Goal: Transaction & Acquisition: Book appointment/travel/reservation

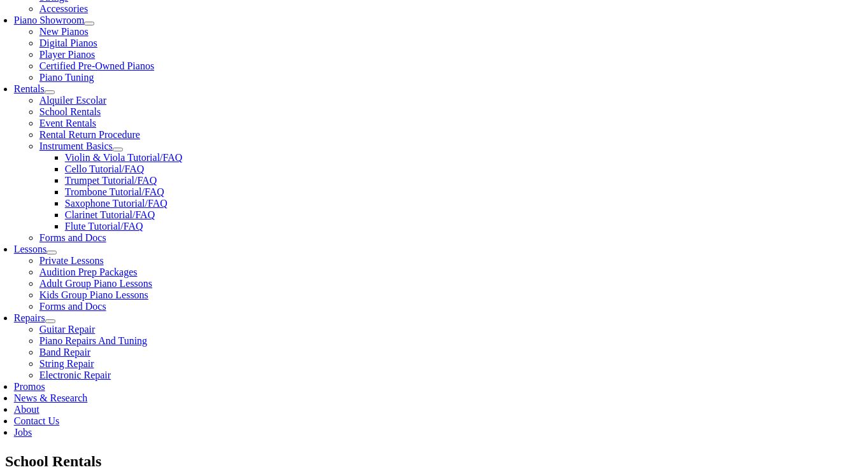
scroll to position [541, 0]
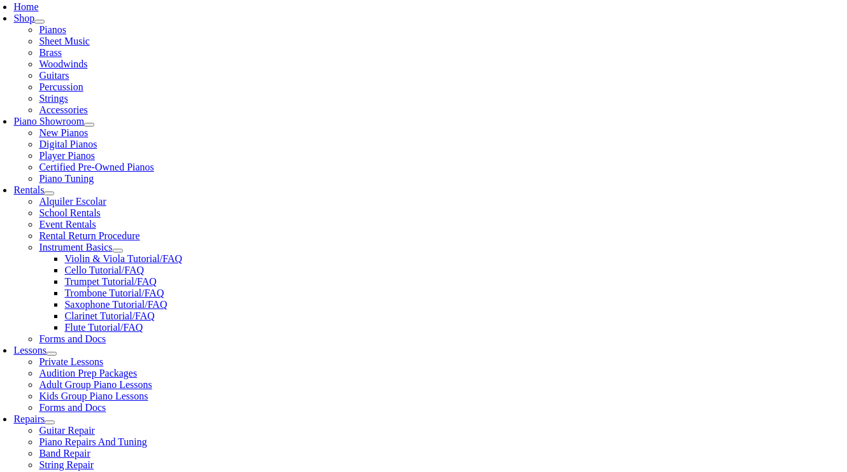
scroll to position [287, 0]
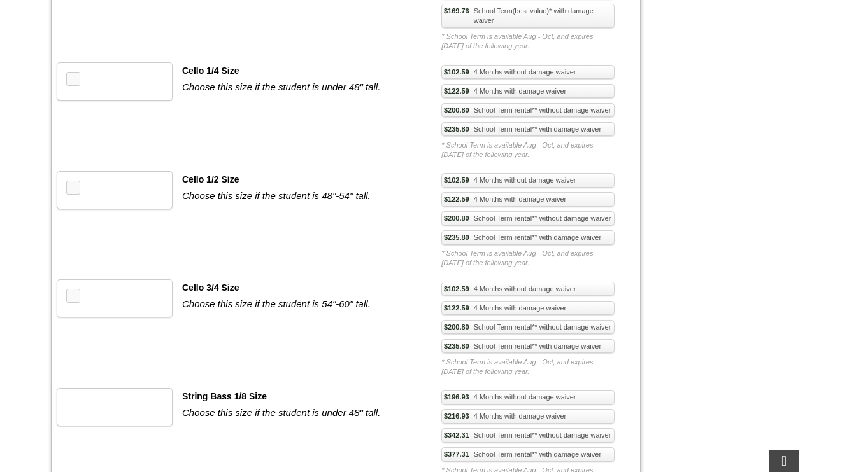
scroll to position [1437, 0]
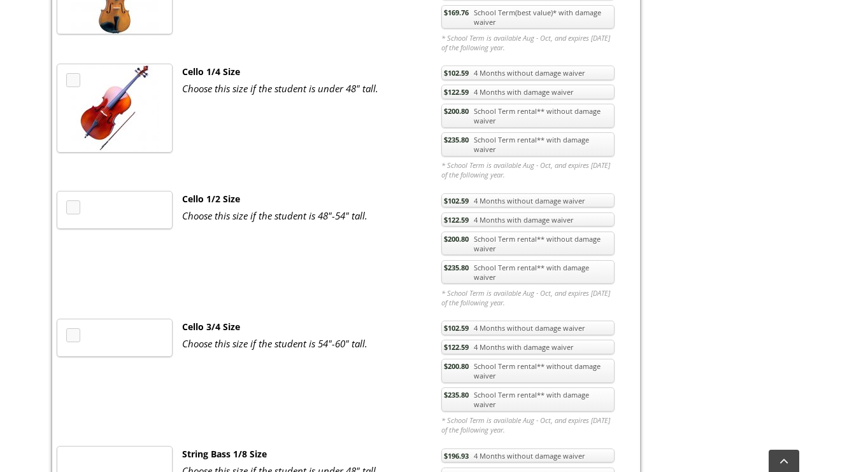
click at [555, 260] on link "$235.80 School Term rental** with damage waiver" at bounding box center [527, 272] width 173 height 24
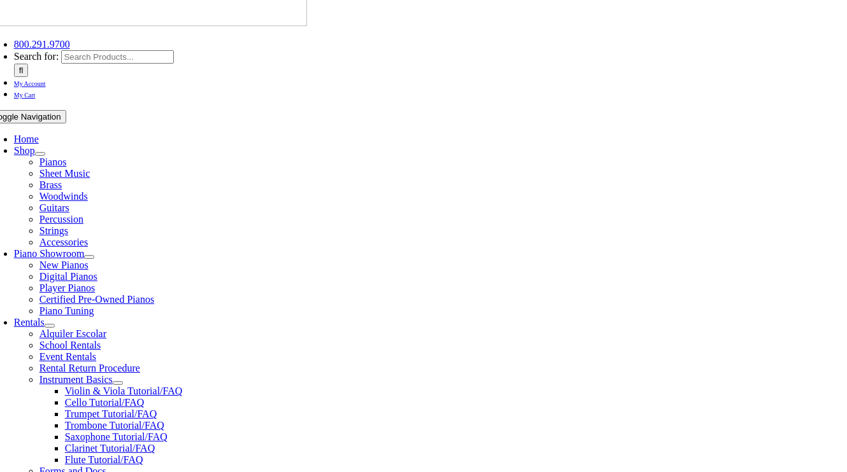
scroll to position [257, 0]
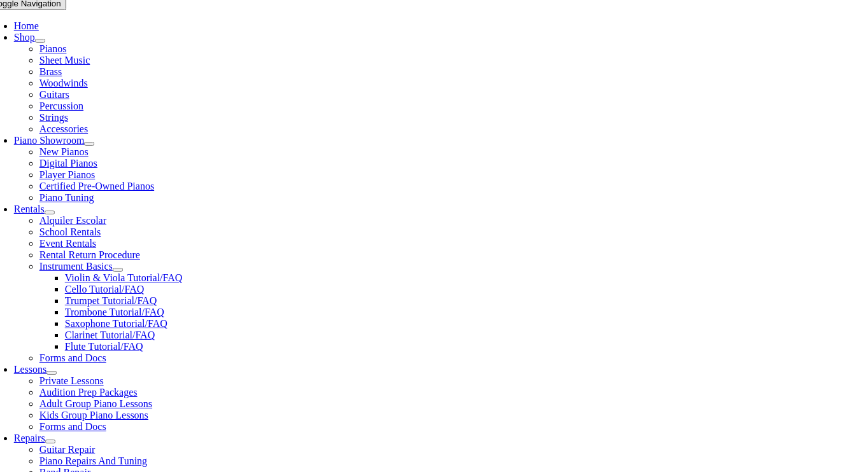
checkbox input"] "true"
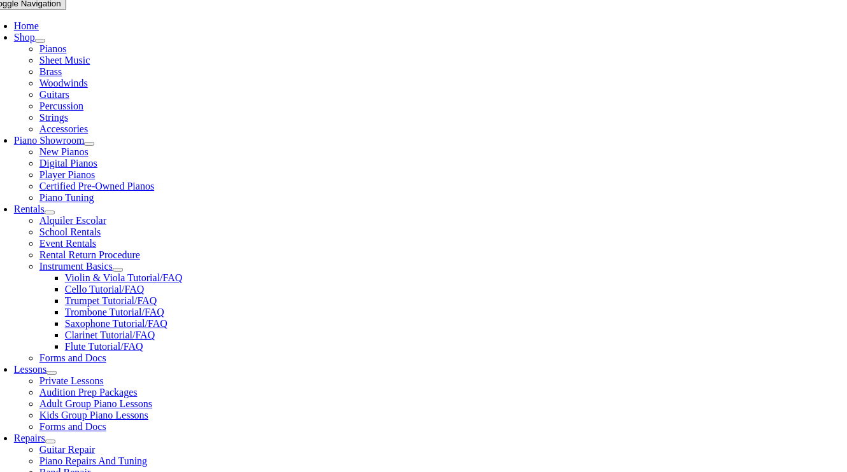
checkbox input"] "true"
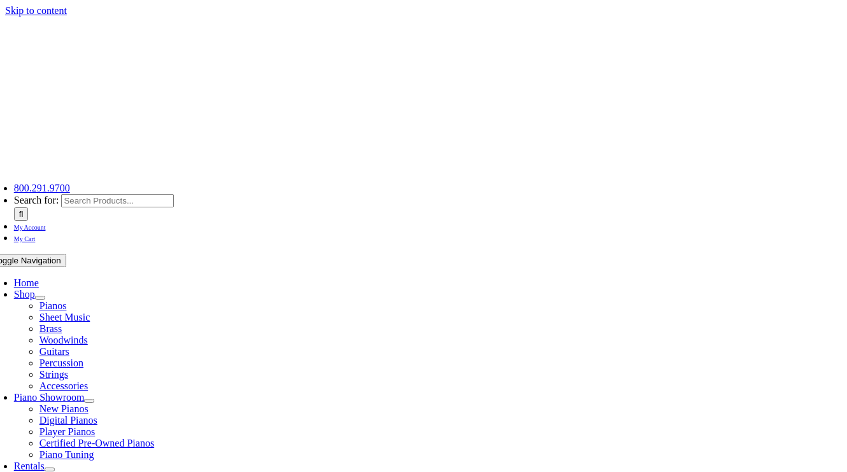
type input "1"
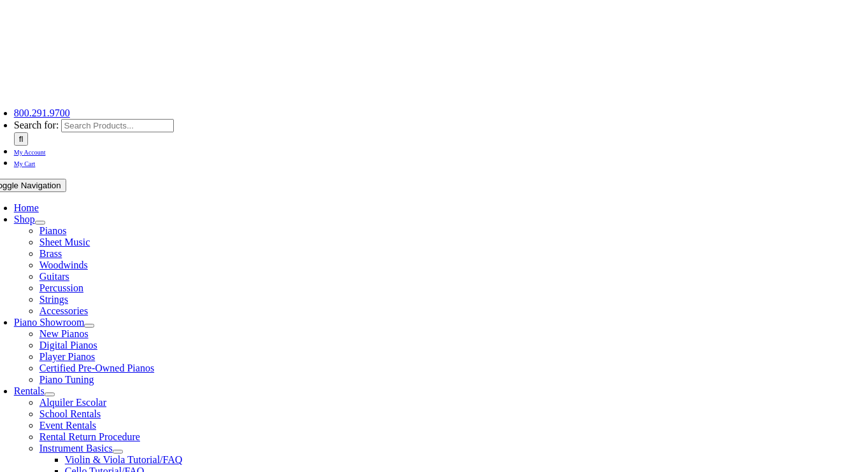
scroll to position [255, 0]
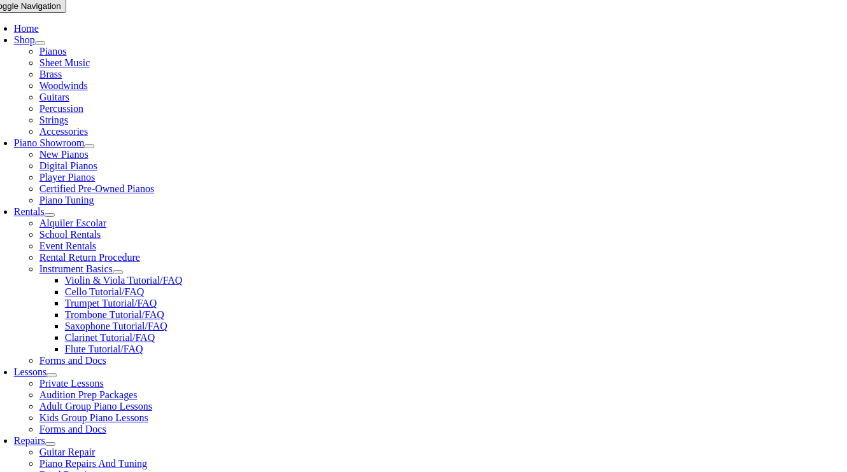
type input "Max"
type input "Wyczalkowski"
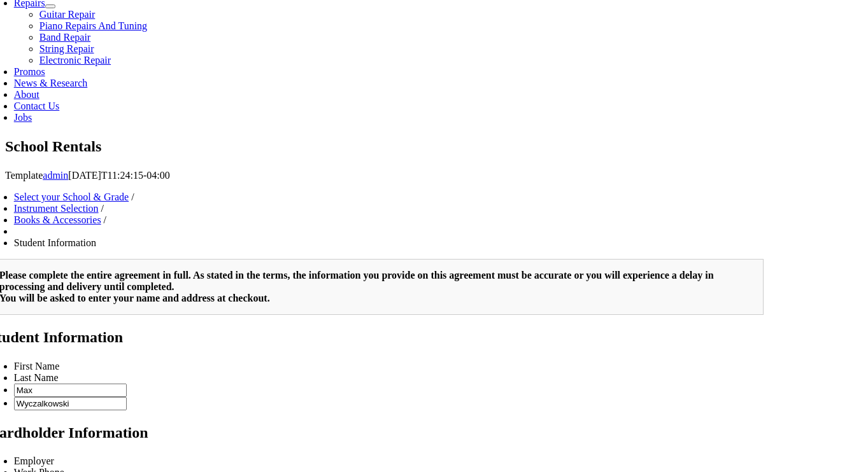
scroll to position [295, 0]
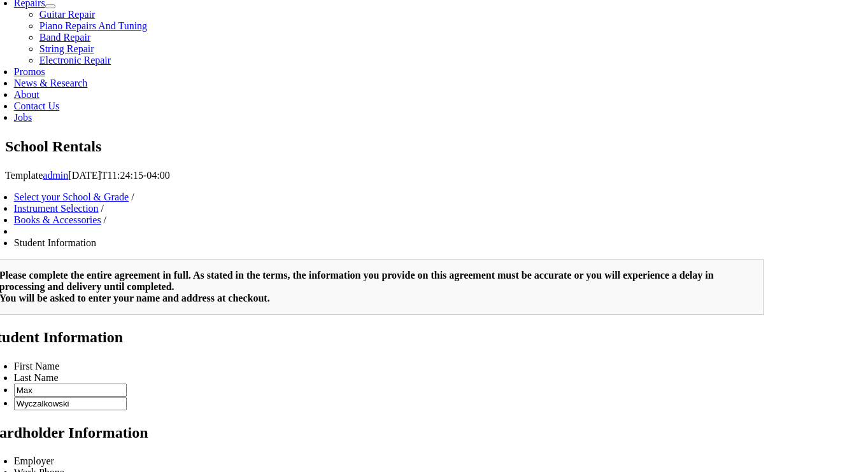
scroll to position [1183, 0]
type input "1"
